Goal: Task Accomplishment & Management: Complete application form

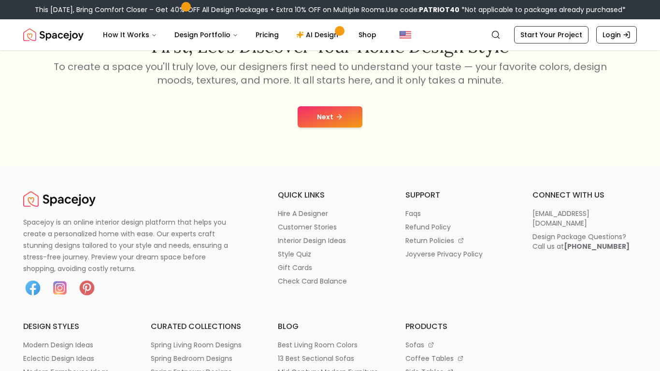
scroll to position [185, 0]
click at [336, 117] on icon at bounding box center [340, 116] width 8 height 8
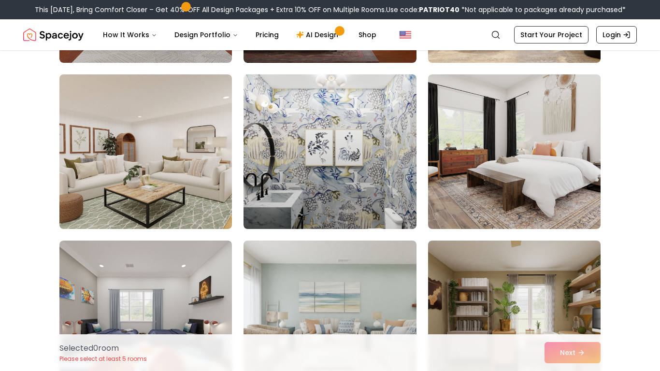
scroll to position [226, 0]
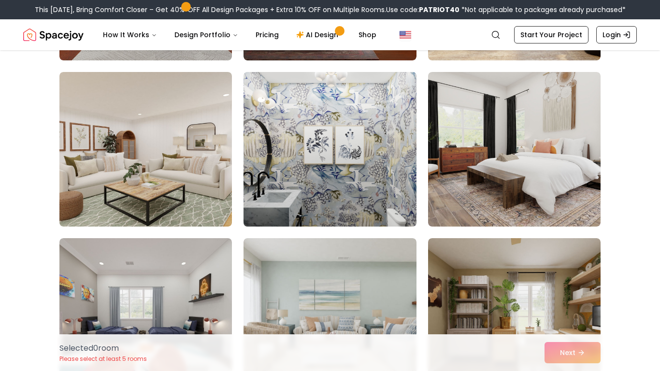
click at [302, 122] on img at bounding box center [329, 149] width 181 height 162
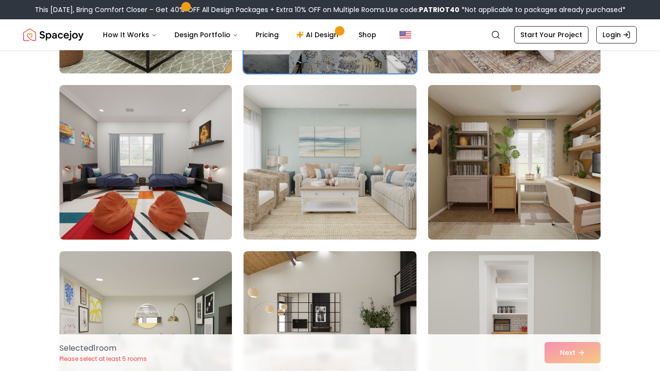
scroll to position [383, 0]
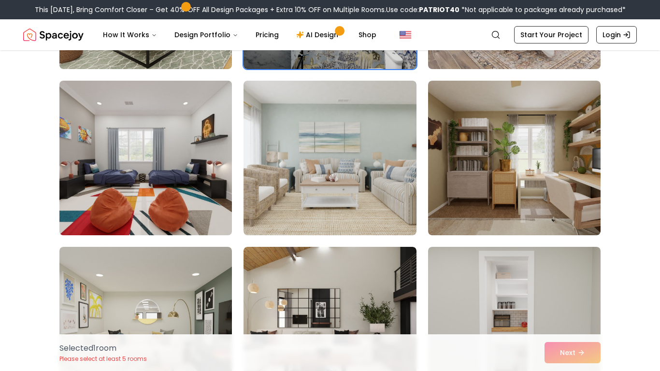
click at [151, 141] on img at bounding box center [145, 158] width 181 height 162
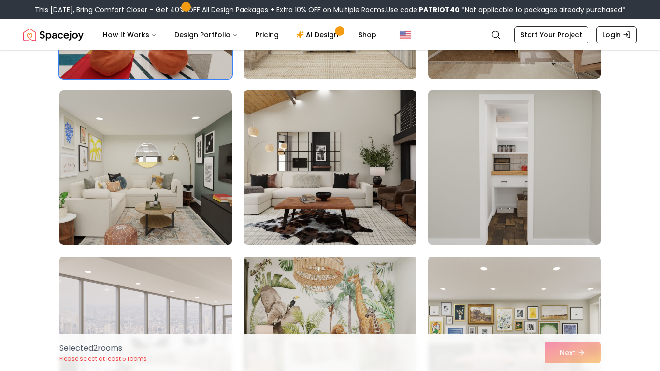
click at [151, 141] on img at bounding box center [145, 167] width 173 height 155
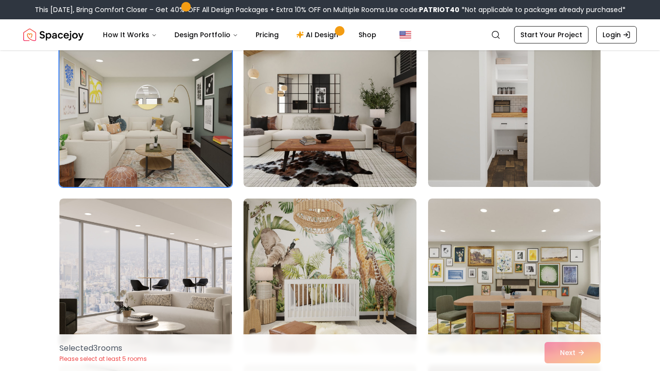
scroll to position [602, 0]
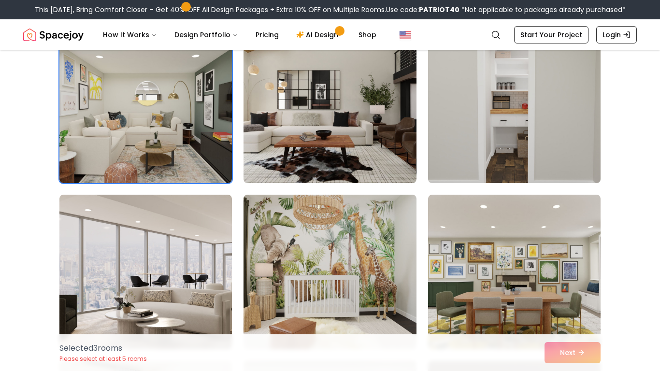
click at [544, 117] on img at bounding box center [514, 106] width 181 height 162
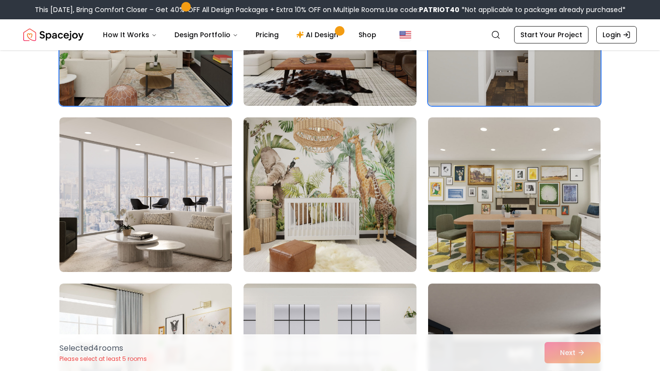
scroll to position [681, 0]
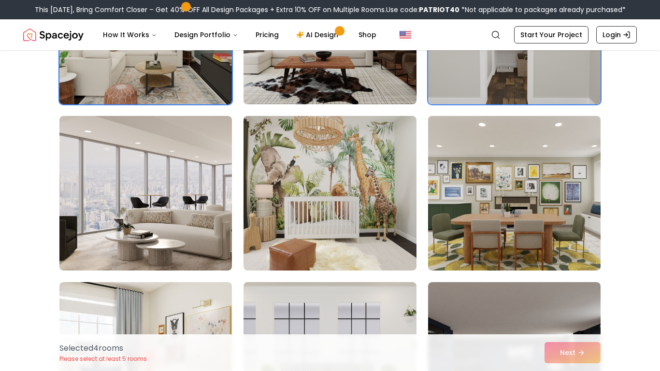
click at [526, 173] on img at bounding box center [514, 193] width 181 height 162
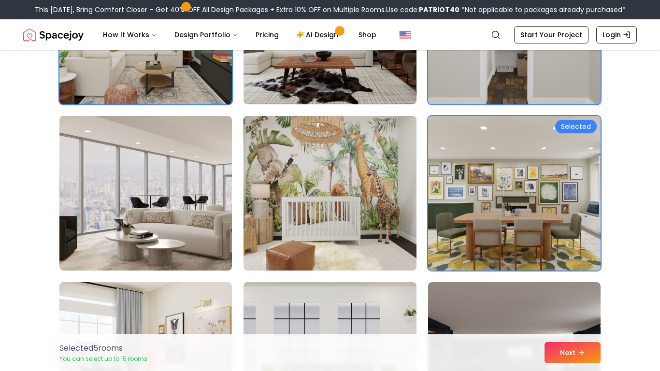
click at [363, 200] on img at bounding box center [329, 193] width 181 height 162
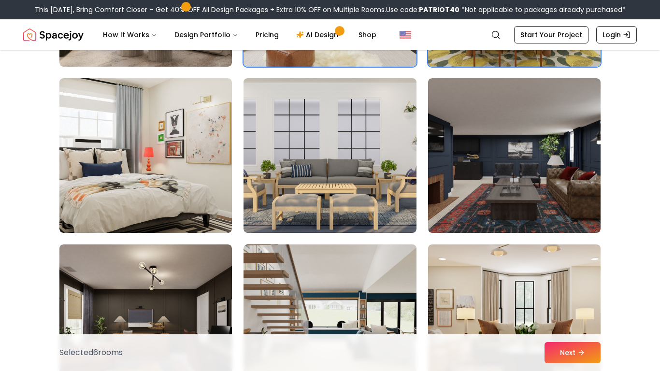
scroll to position [885, 0]
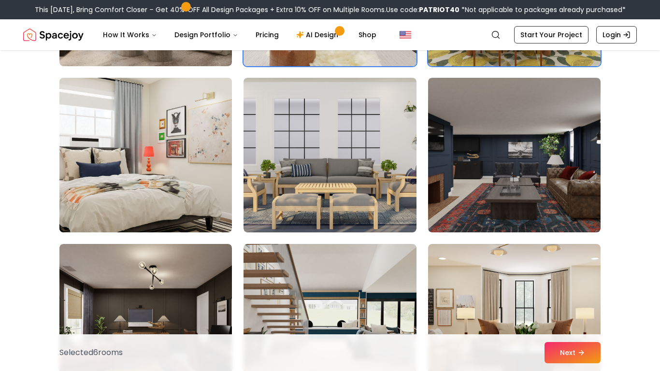
click at [183, 132] on img at bounding box center [145, 155] width 181 height 162
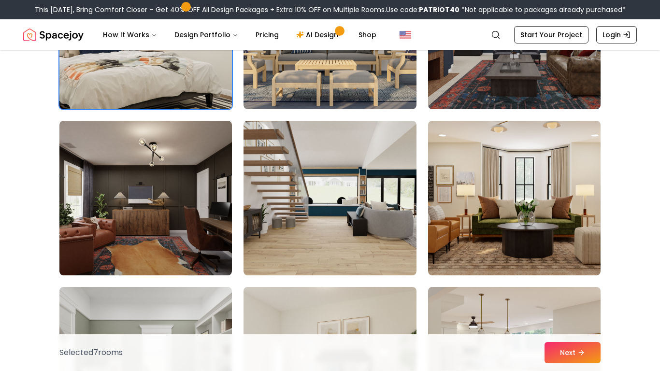
scroll to position [1016, 0]
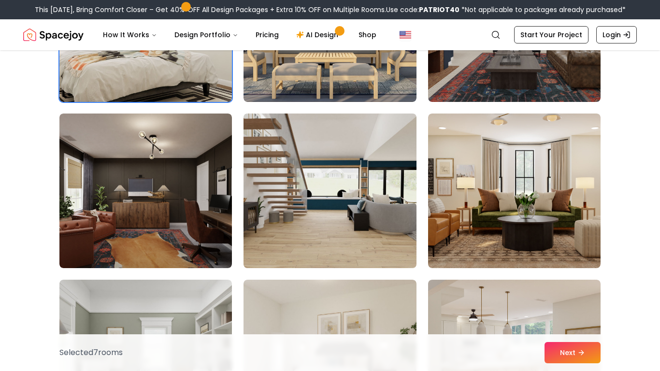
click at [327, 185] on img at bounding box center [329, 191] width 181 height 162
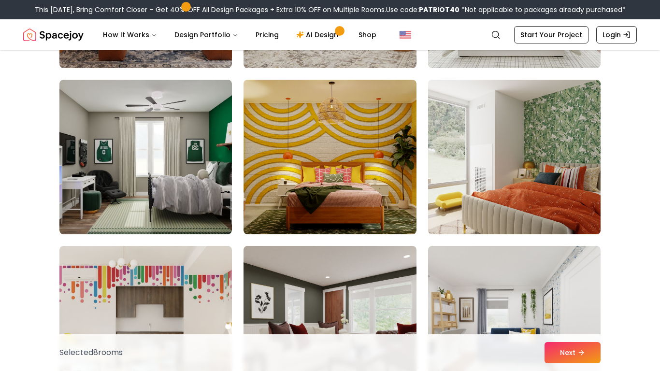
scroll to position [1883, 0]
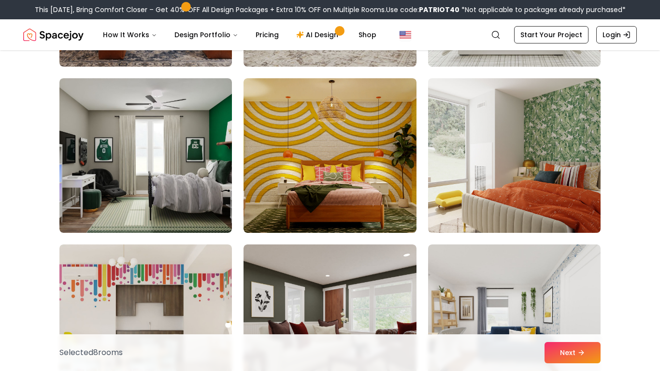
click at [521, 213] on img at bounding box center [514, 155] width 181 height 162
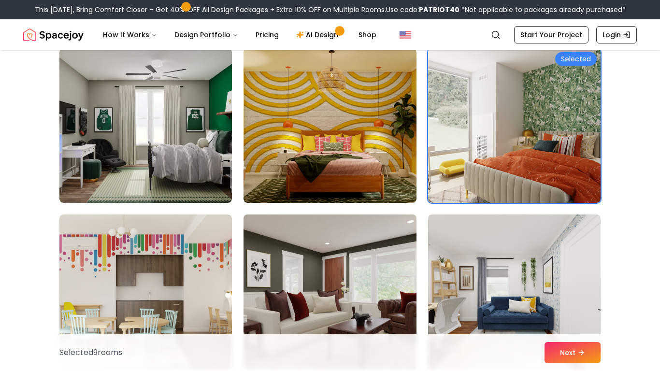
scroll to position [1915, 0]
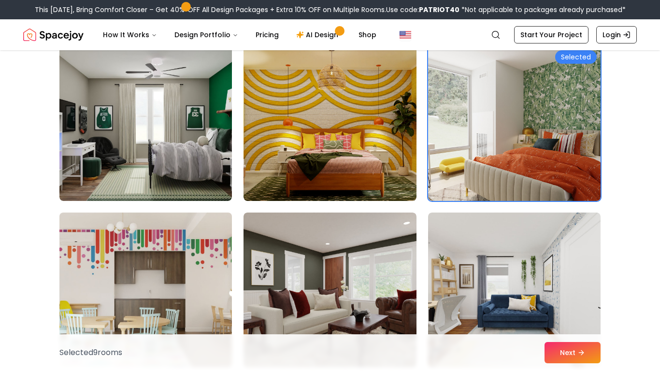
click at [195, 277] on img at bounding box center [145, 290] width 181 height 162
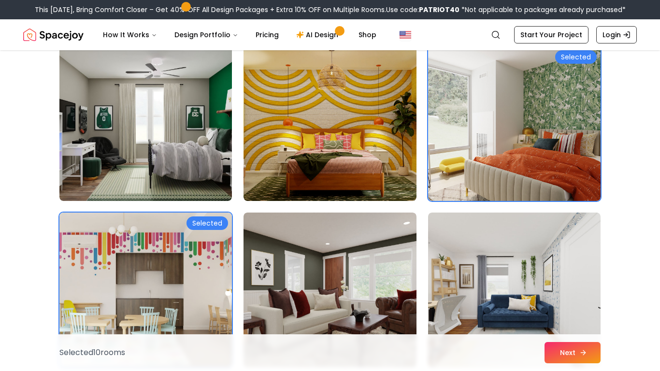
click at [553, 358] on button "Next" at bounding box center [573, 352] width 56 height 21
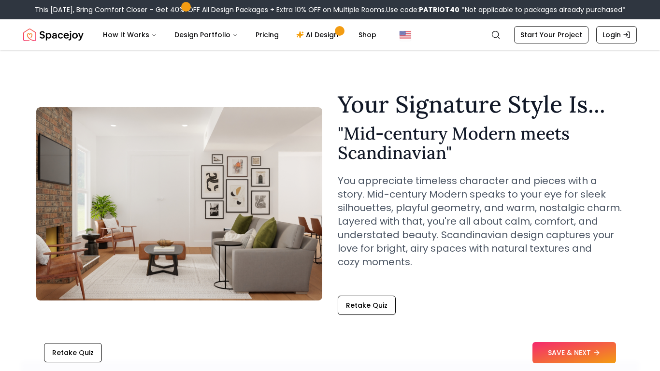
click at [553, 358] on button "SAVE & NEXT" at bounding box center [575, 352] width 84 height 21
